Goal: Check status: Check status

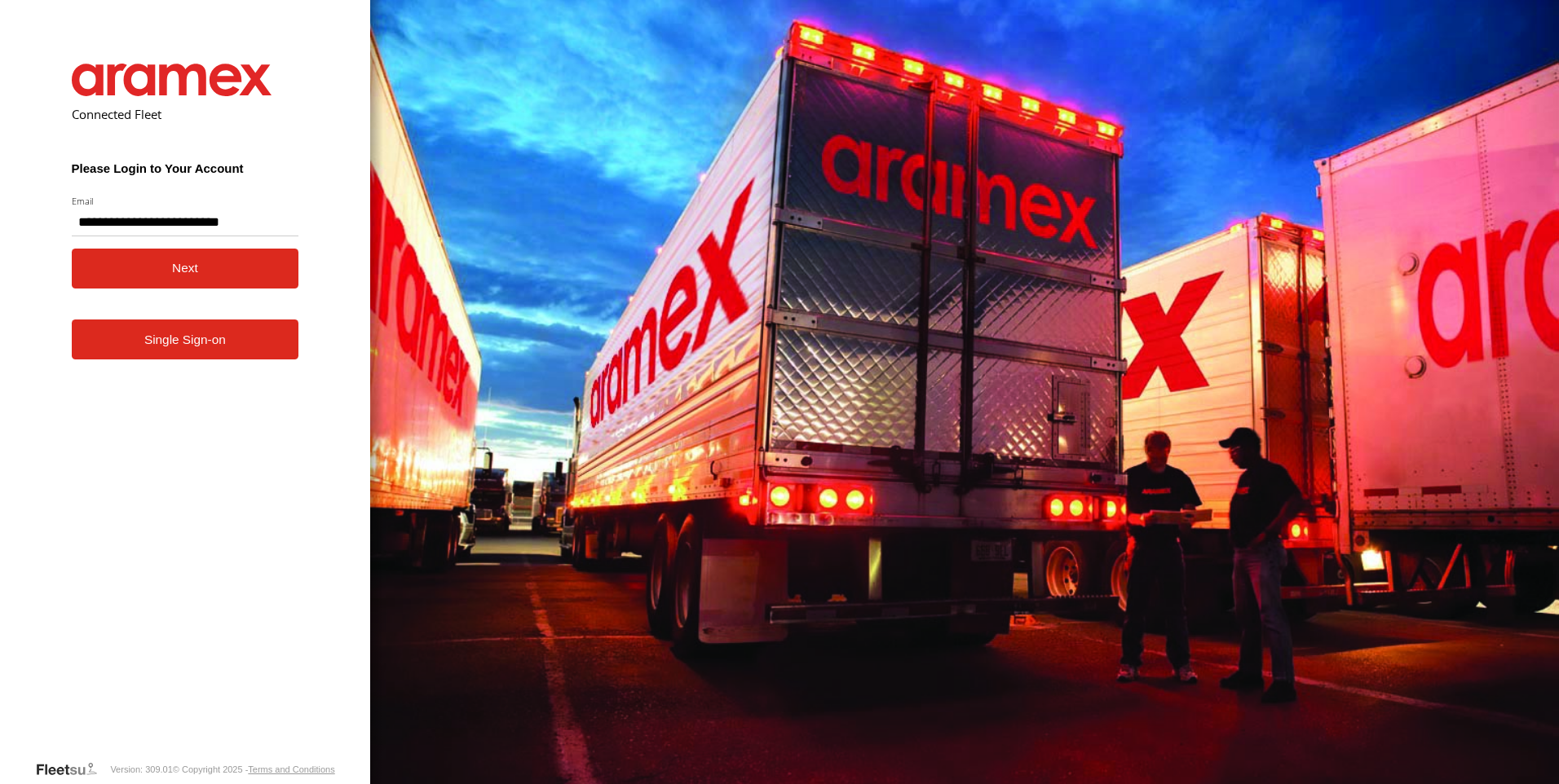
click at [157, 271] on button "Next" at bounding box center [185, 268] width 228 height 40
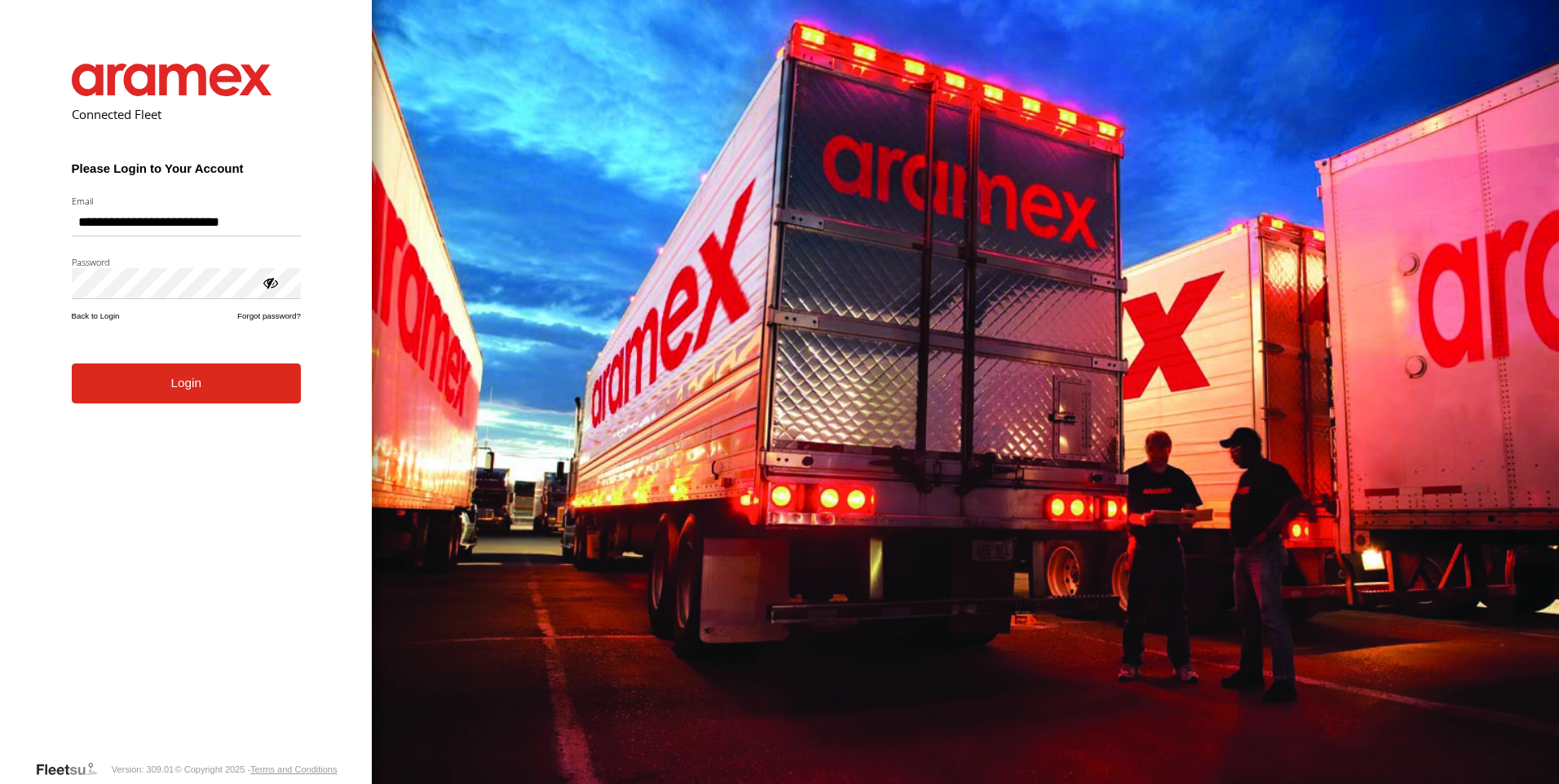
click at [72, 363] on button "Login" at bounding box center [186, 383] width 229 height 40
